Goal: Entertainment & Leisure: Consume media (video, audio)

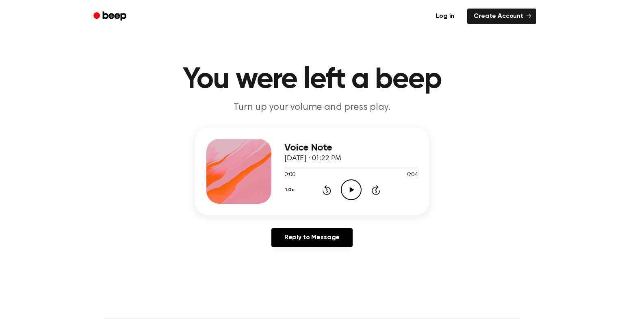
click at [351, 195] on icon "Play Audio" at bounding box center [351, 189] width 21 height 21
click at [349, 188] on icon "Play Audio" at bounding box center [351, 189] width 21 height 21
click at [350, 195] on icon "Play Audio" at bounding box center [351, 189] width 21 height 21
click at [358, 193] on icon "Play Audio" at bounding box center [351, 189] width 21 height 21
click at [354, 191] on icon "Play Audio" at bounding box center [351, 189] width 21 height 21
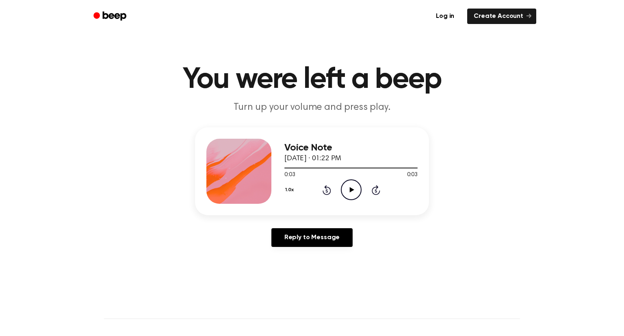
click at [355, 192] on icon "Play Audio" at bounding box center [351, 189] width 21 height 21
click at [345, 185] on icon "Play Audio" at bounding box center [351, 189] width 21 height 21
click at [354, 186] on icon "Play Audio" at bounding box center [351, 189] width 21 height 21
click at [357, 189] on icon "Play Audio" at bounding box center [351, 189] width 21 height 21
click at [356, 188] on icon "Play Audio" at bounding box center [351, 189] width 21 height 21
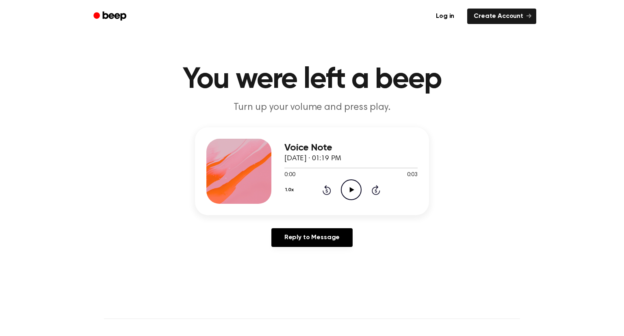
click at [344, 196] on icon "Play Audio" at bounding box center [351, 189] width 21 height 21
click at [358, 186] on icon "Play Audio" at bounding box center [351, 189] width 21 height 21
click at [349, 193] on icon "Play Audio" at bounding box center [351, 189] width 21 height 21
